Goal: Transaction & Acquisition: Subscribe to service/newsletter

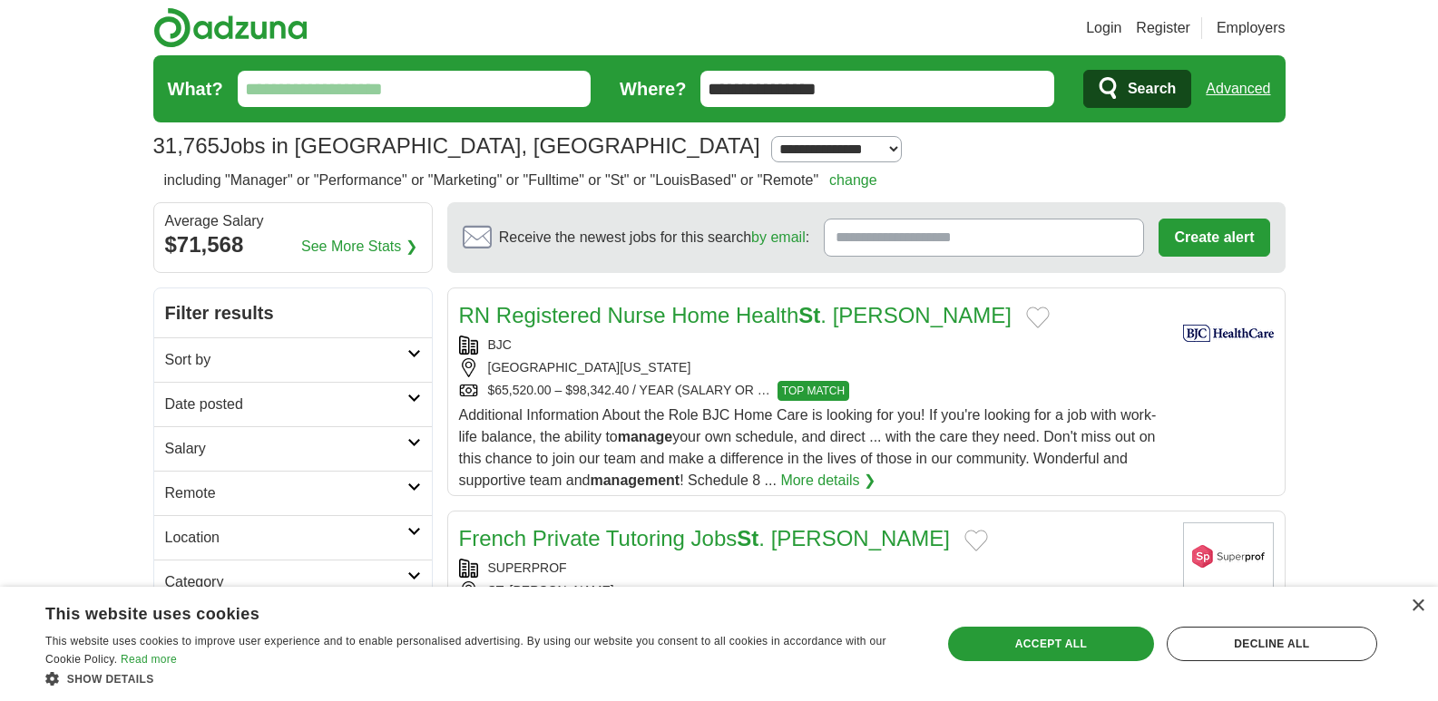
click at [310, 83] on input "What?" at bounding box center [415, 89] width 354 height 36
type input "**********"
click at [1151, 88] on span "Search" at bounding box center [1152, 89] width 48 height 36
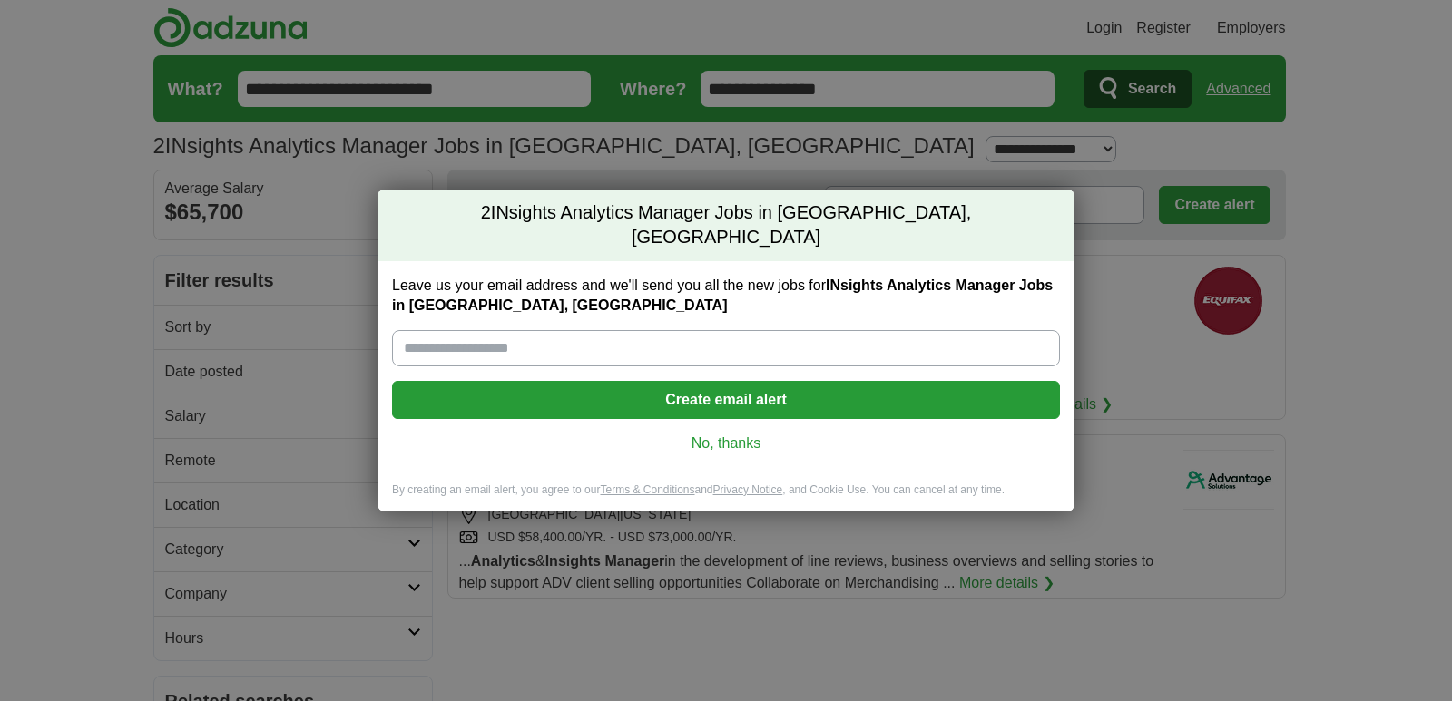
click at [807, 393] on button "Create email alert" at bounding box center [726, 400] width 668 height 38
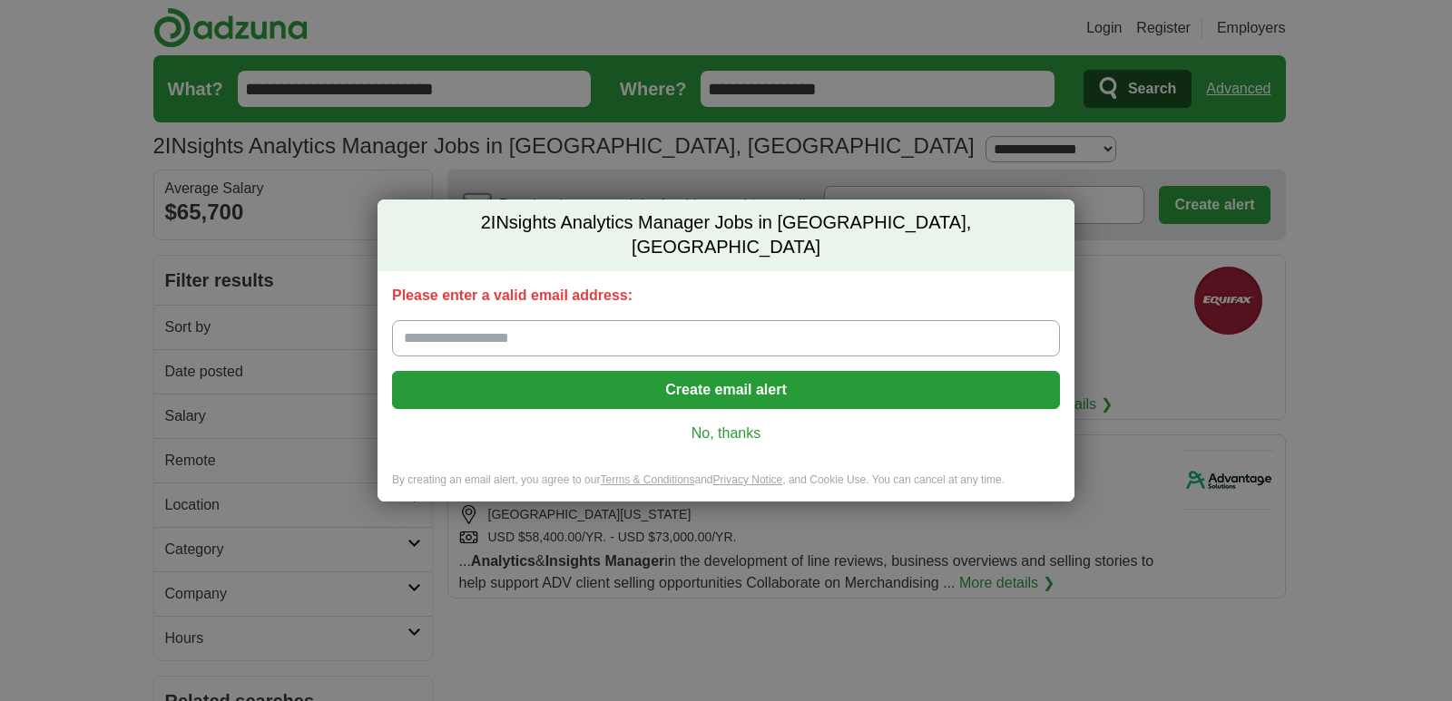
click at [633, 336] on input "Please enter a valid email address:" at bounding box center [726, 338] width 668 height 36
type input "**********"
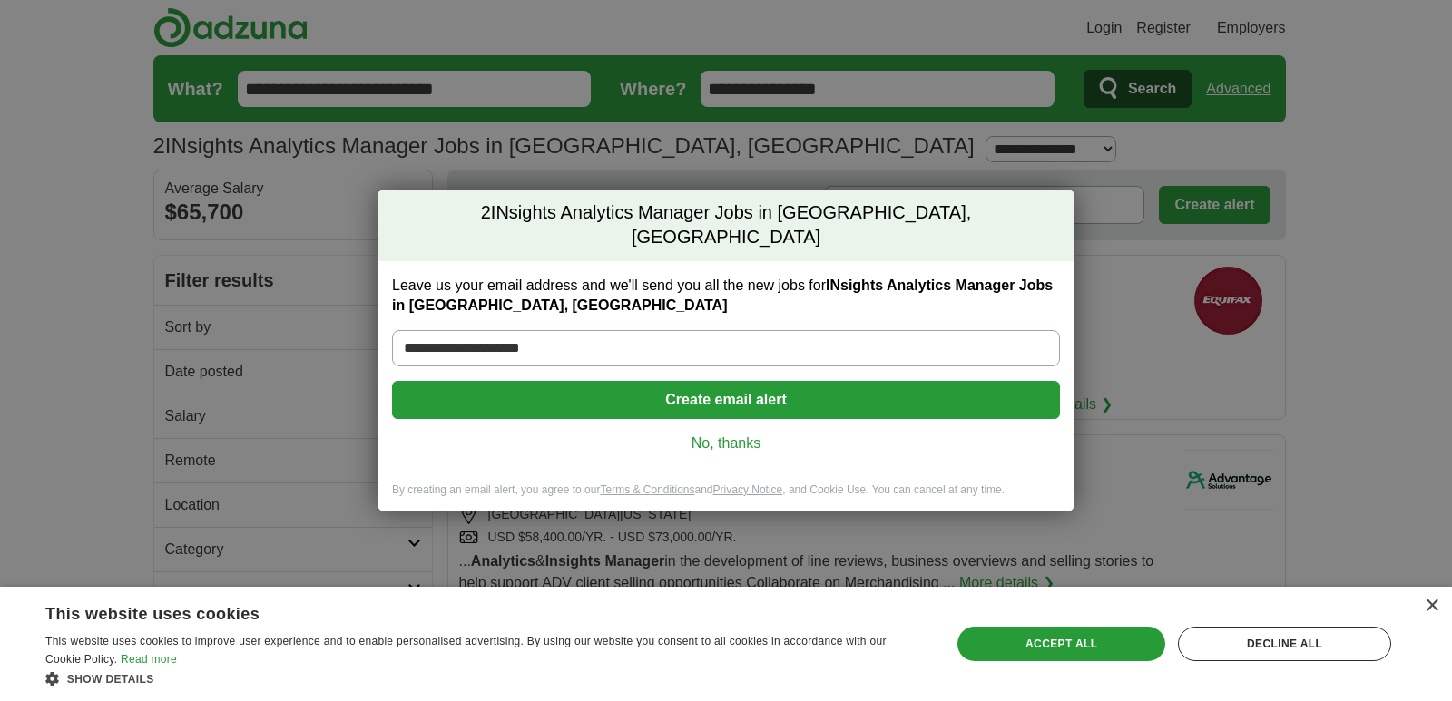
click at [756, 382] on button "Create email alert" at bounding box center [726, 400] width 668 height 38
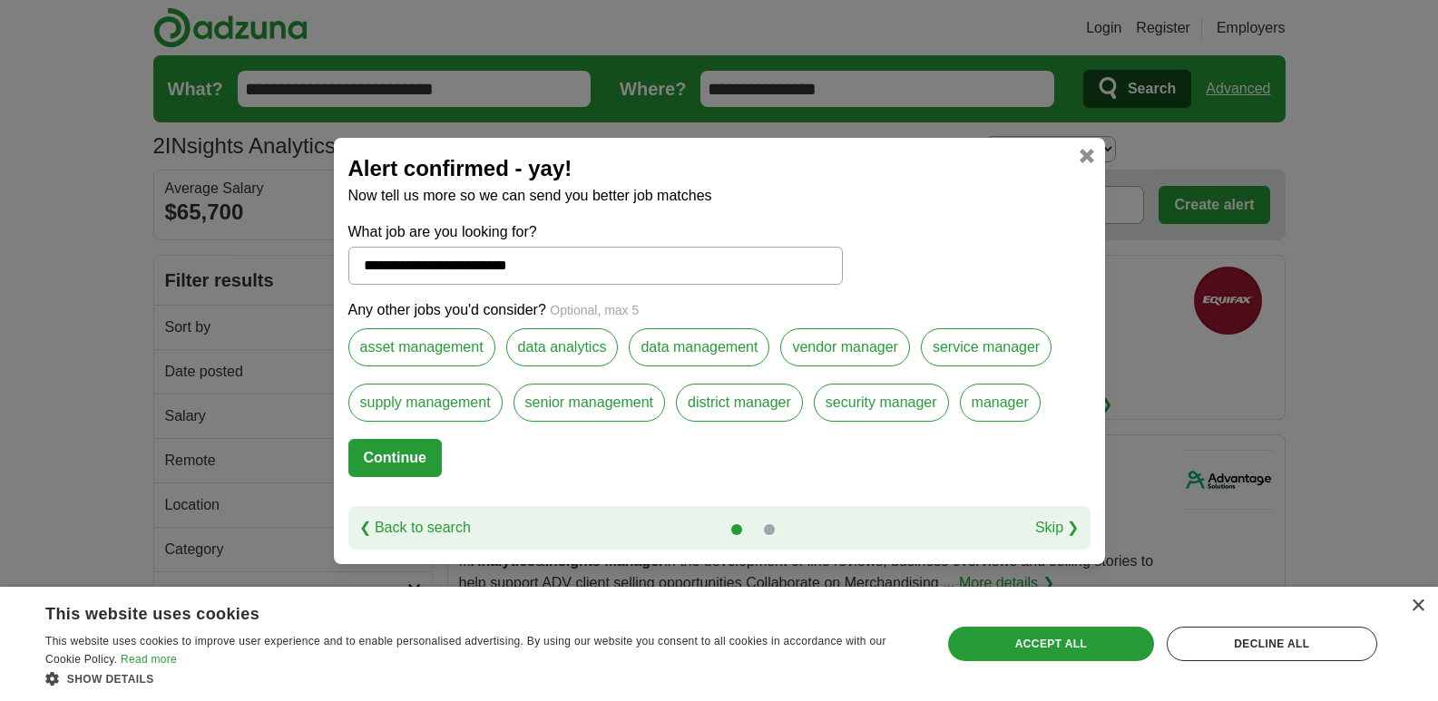
click at [539, 347] on label "data analytics" at bounding box center [562, 347] width 112 height 38
click at [704, 354] on label "data management" at bounding box center [699, 347] width 141 height 38
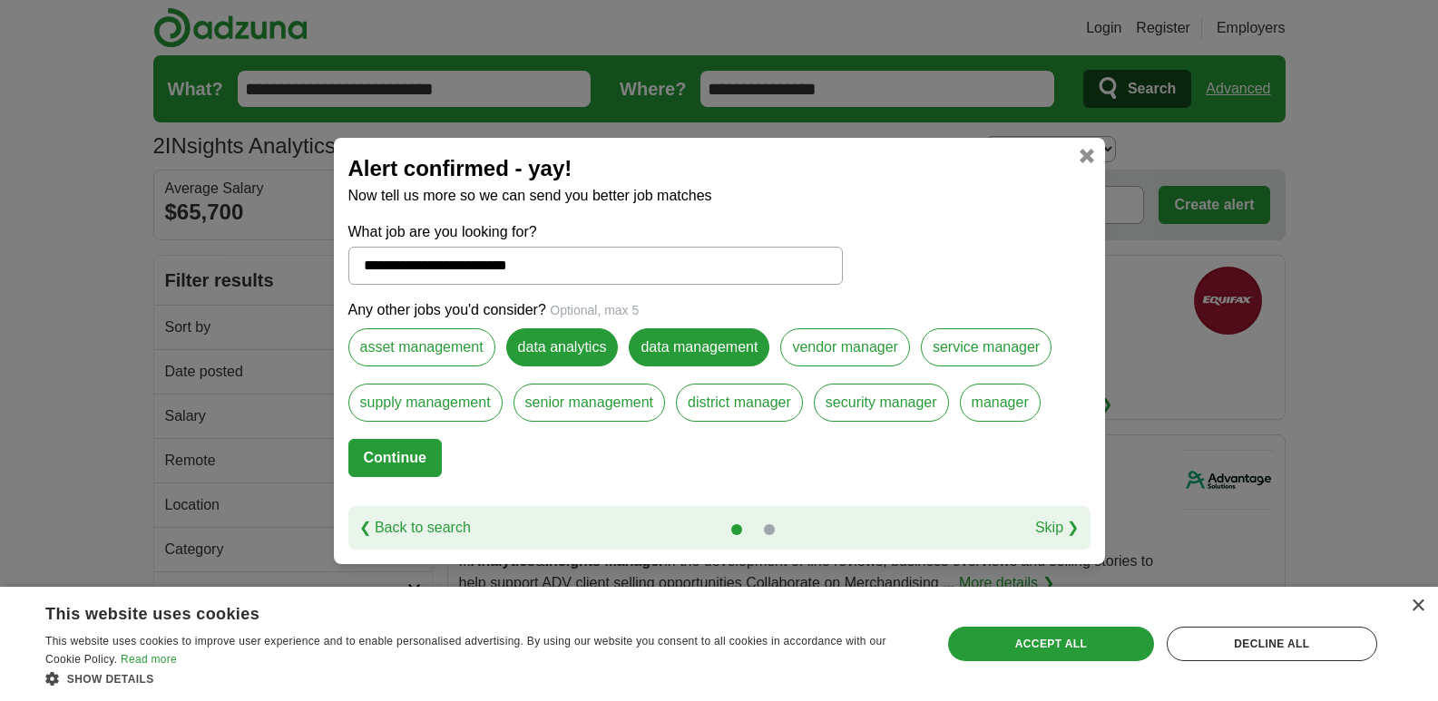
click at [1063, 532] on link "Skip ❯" at bounding box center [1057, 528] width 44 height 22
select select "*"
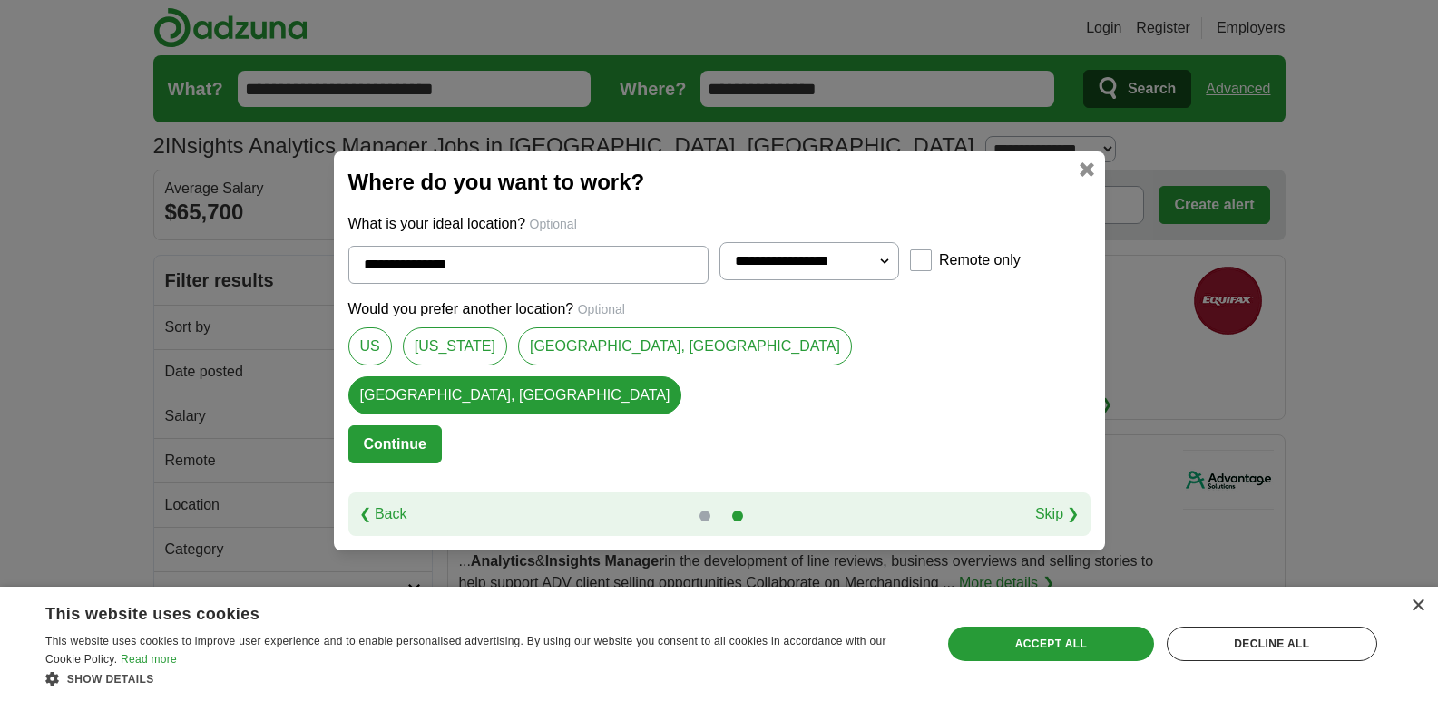
click at [669, 366] on link "Saint Louis County, MO" at bounding box center [685, 346] width 334 height 38
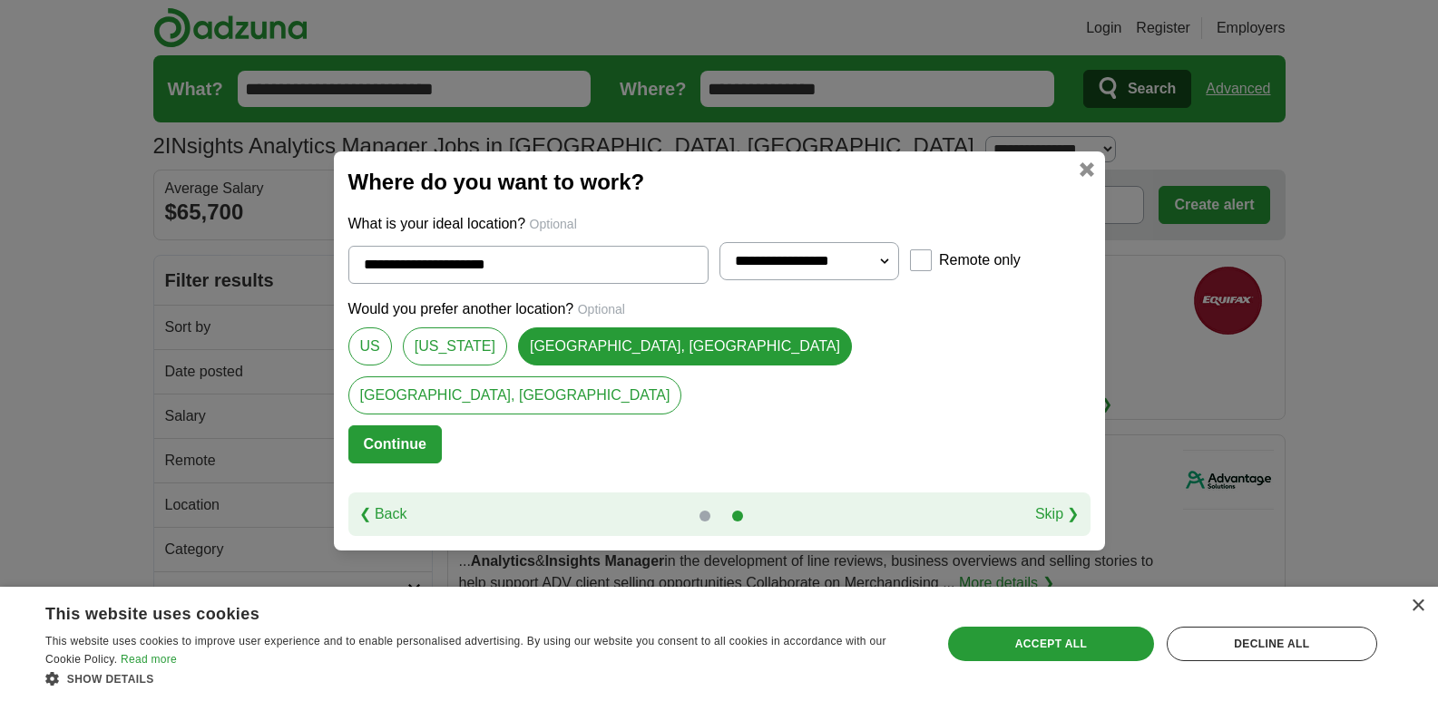
click at [682, 376] on link "Saint Louis, MO" at bounding box center [515, 395] width 334 height 38
type input "**********"
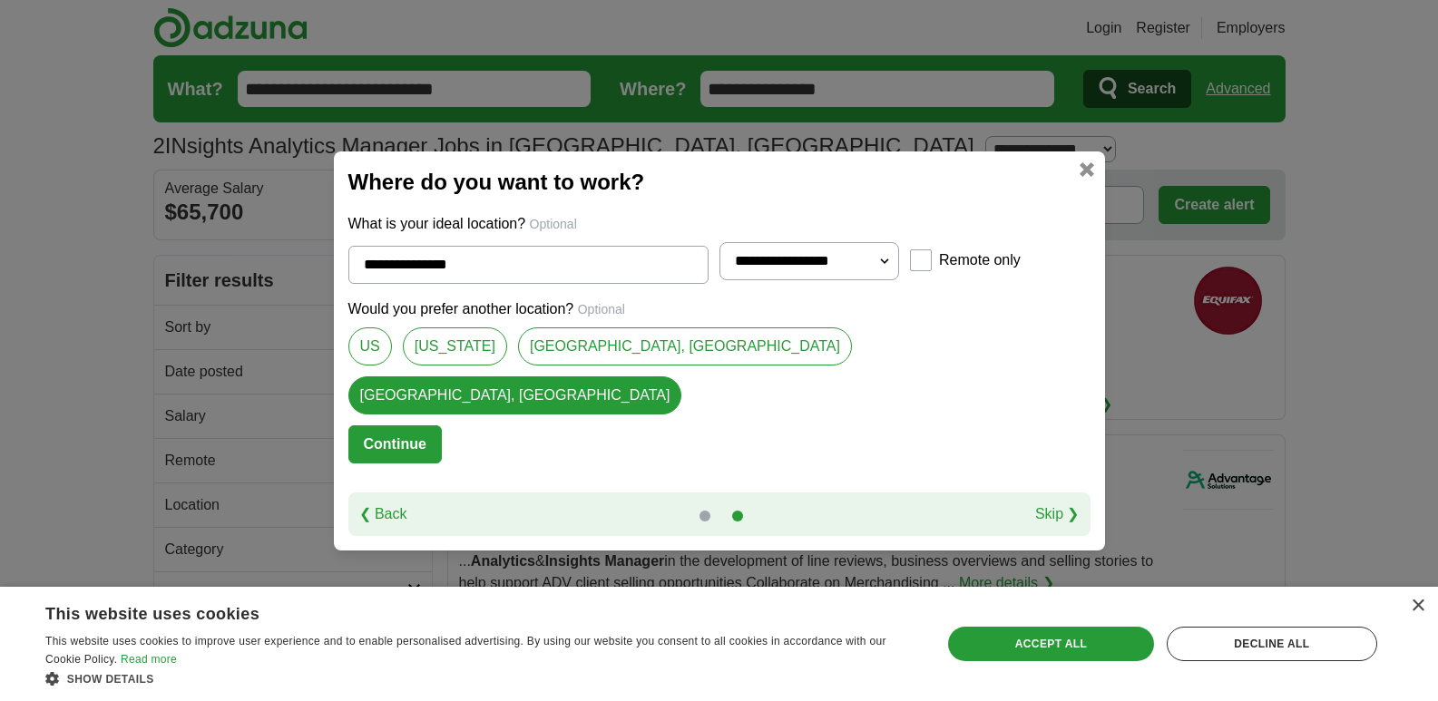
click at [442, 425] on button "Continue" at bounding box center [394, 444] width 93 height 38
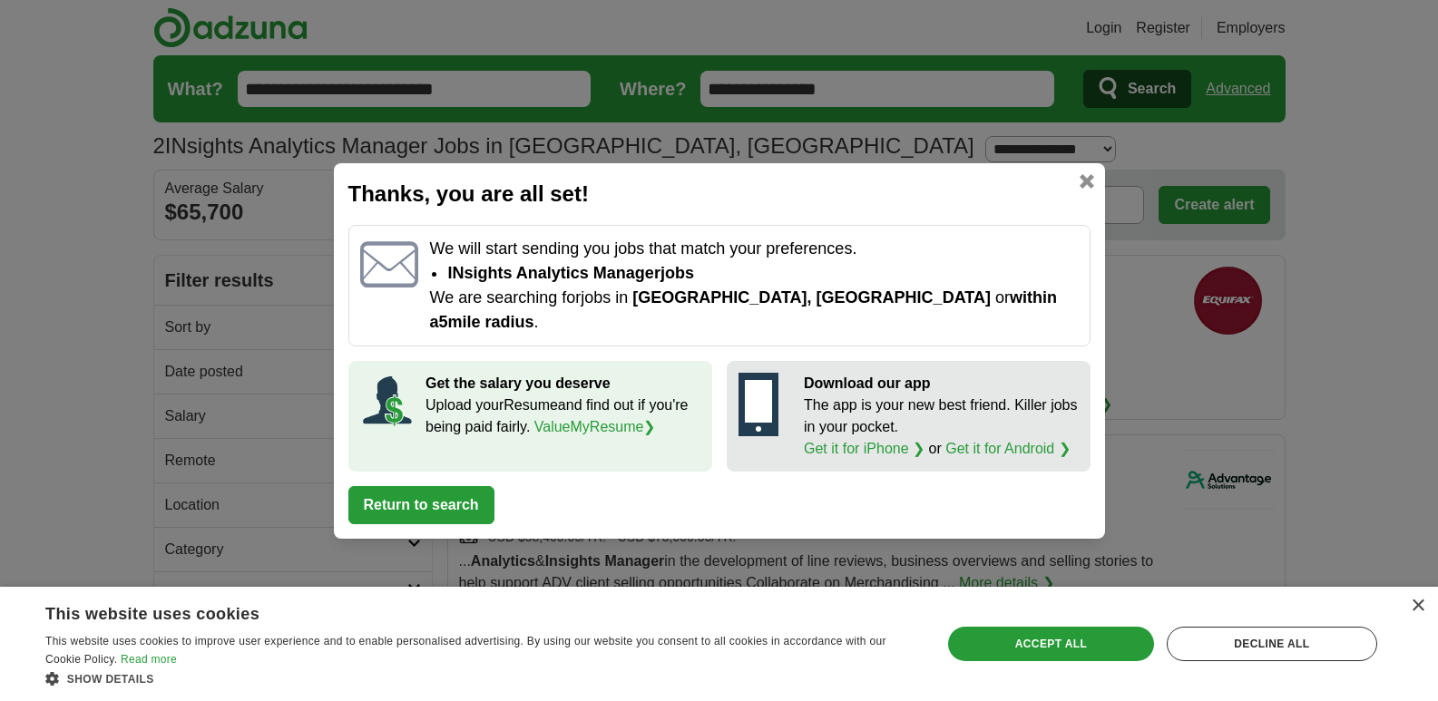
click at [448, 491] on button "Return to search" at bounding box center [421, 505] width 146 height 38
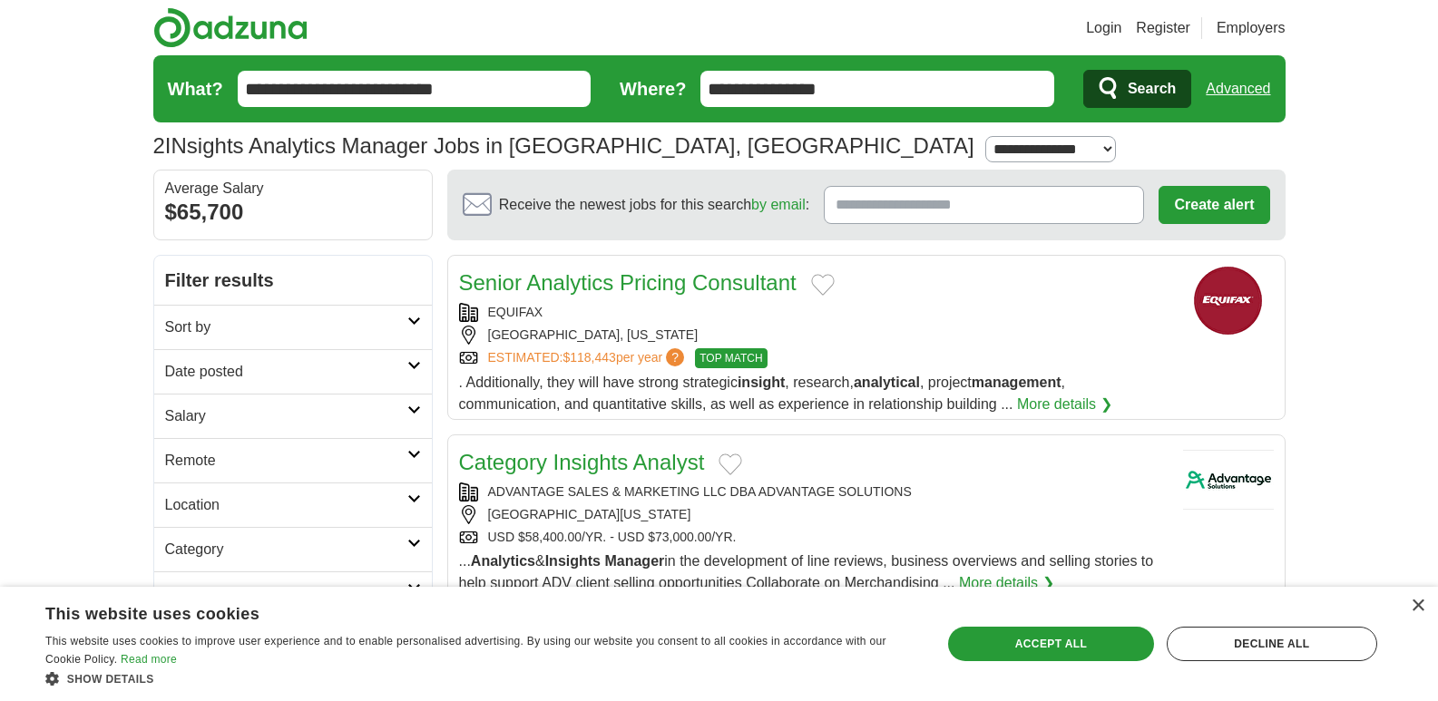
click at [673, 464] on link "Category Insights Analyst" at bounding box center [582, 462] width 246 height 24
